Goal: Task Accomplishment & Management: Use online tool/utility

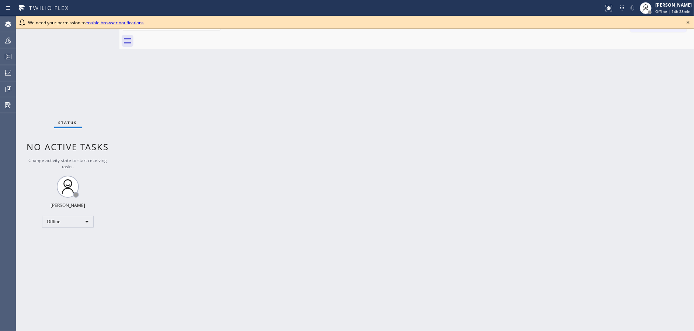
click at [687, 22] on icon at bounding box center [688, 22] width 9 height 9
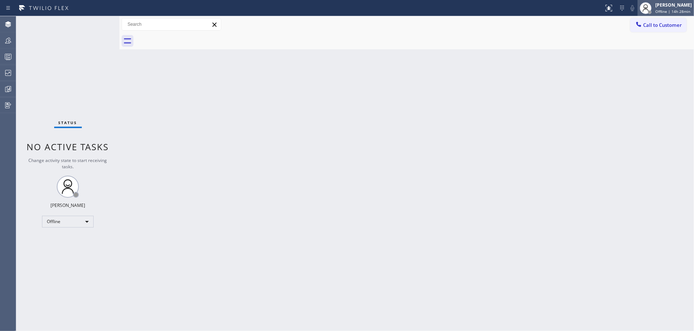
click at [671, 11] on span "Offline | 14h 28min" at bounding box center [672, 11] width 35 height 5
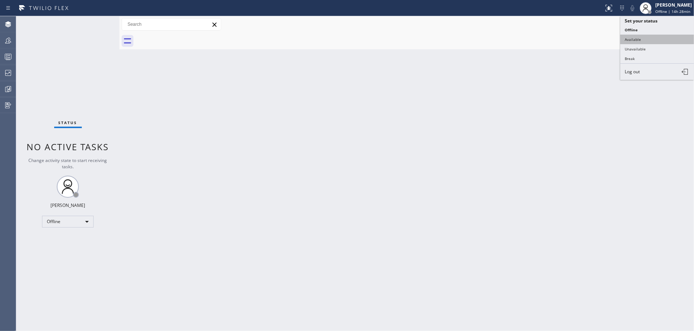
click at [659, 38] on button "Available" at bounding box center [657, 40] width 74 height 10
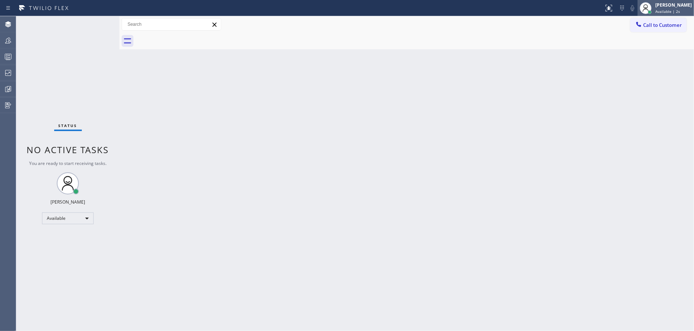
click at [673, 13] on span "Available | 2s" at bounding box center [667, 11] width 25 height 5
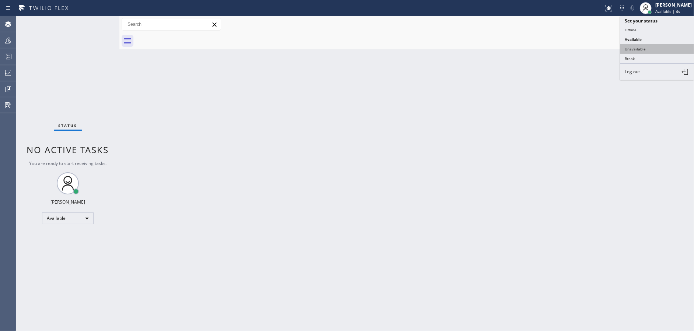
click at [659, 48] on button "Unavailable" at bounding box center [657, 49] width 74 height 10
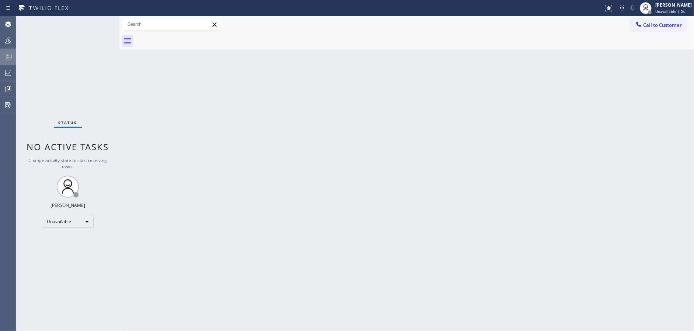
click at [0, 58] on div at bounding box center [8, 56] width 16 height 9
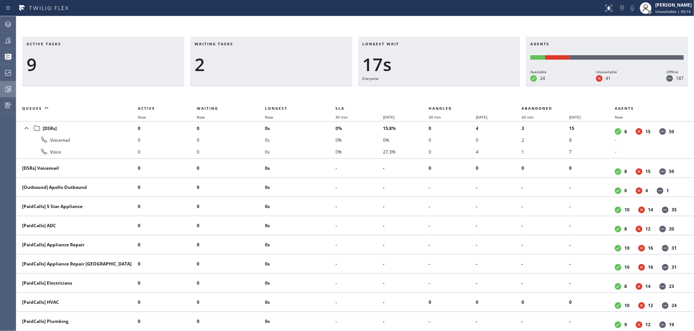
click at [0, 90] on div at bounding box center [8, 89] width 16 height 9
